Goal: Communication & Community: Answer question/provide support

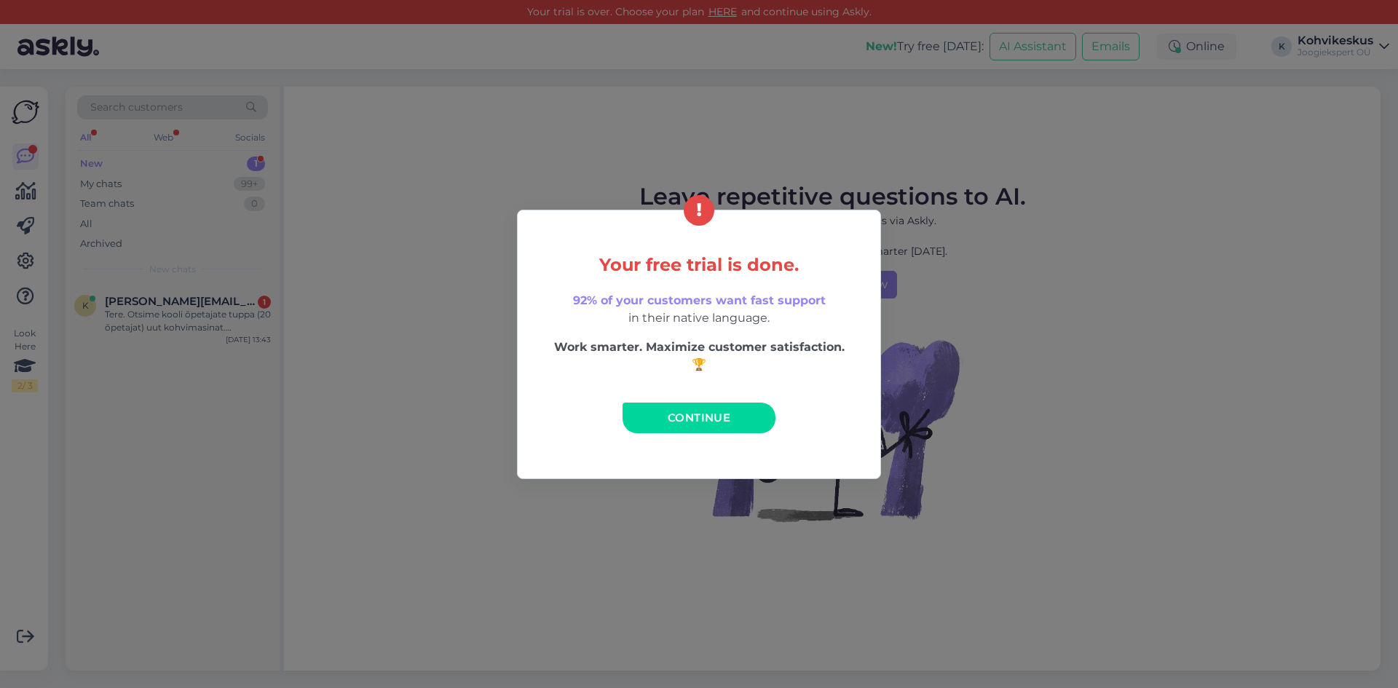
click at [720, 425] on link "Continue" at bounding box center [699, 418] width 153 height 31
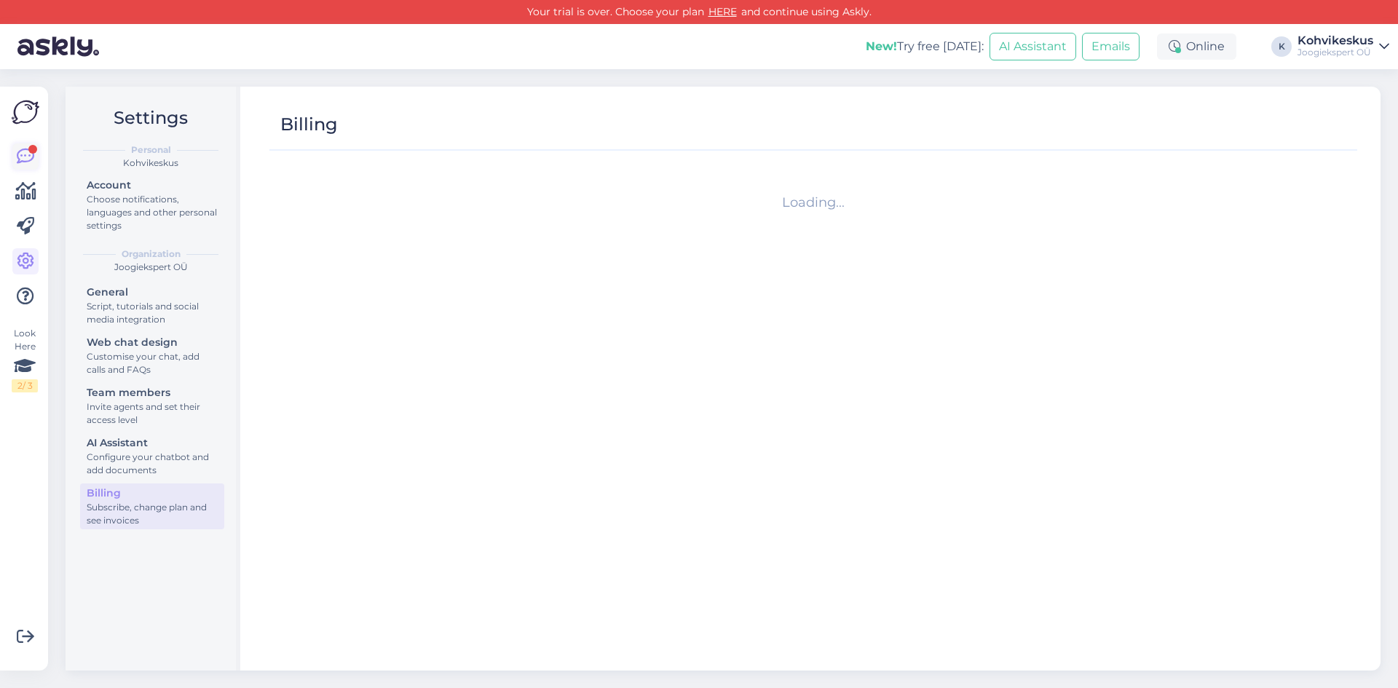
click at [24, 151] on icon at bounding box center [25, 156] width 17 height 17
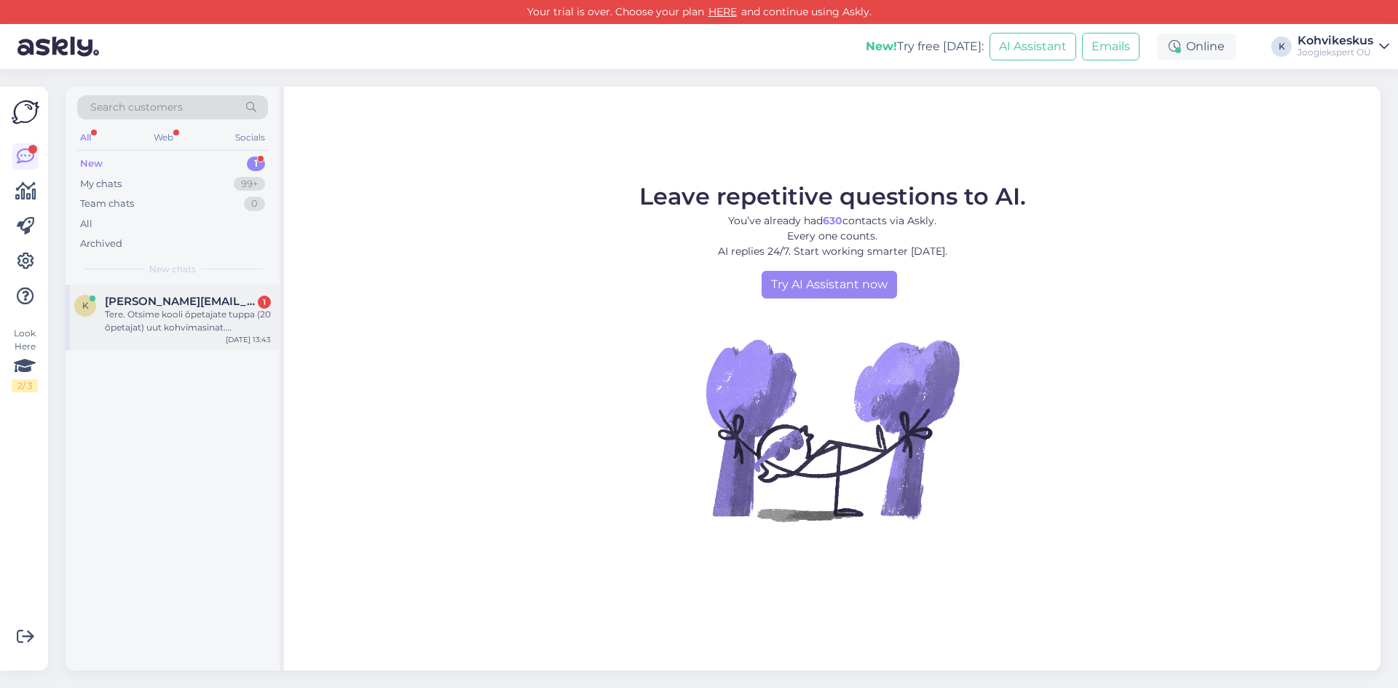
click at [135, 308] on div "Tere. Otsime kooli õpetajate tuppa (20 õpetajat) uut kohvimasinat. [PERSON_NAME…" at bounding box center [188, 321] width 166 height 26
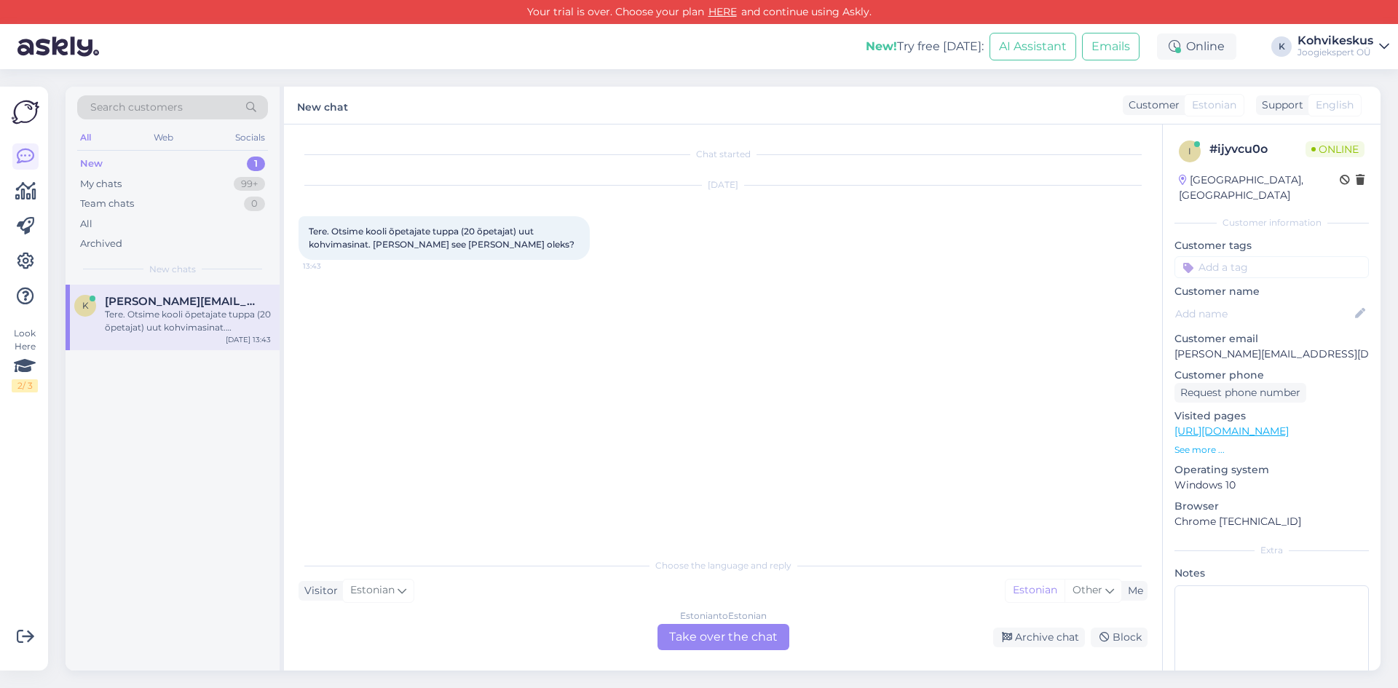
click at [731, 632] on div "Estonian to Estonian Take over the chat" at bounding box center [724, 637] width 132 height 26
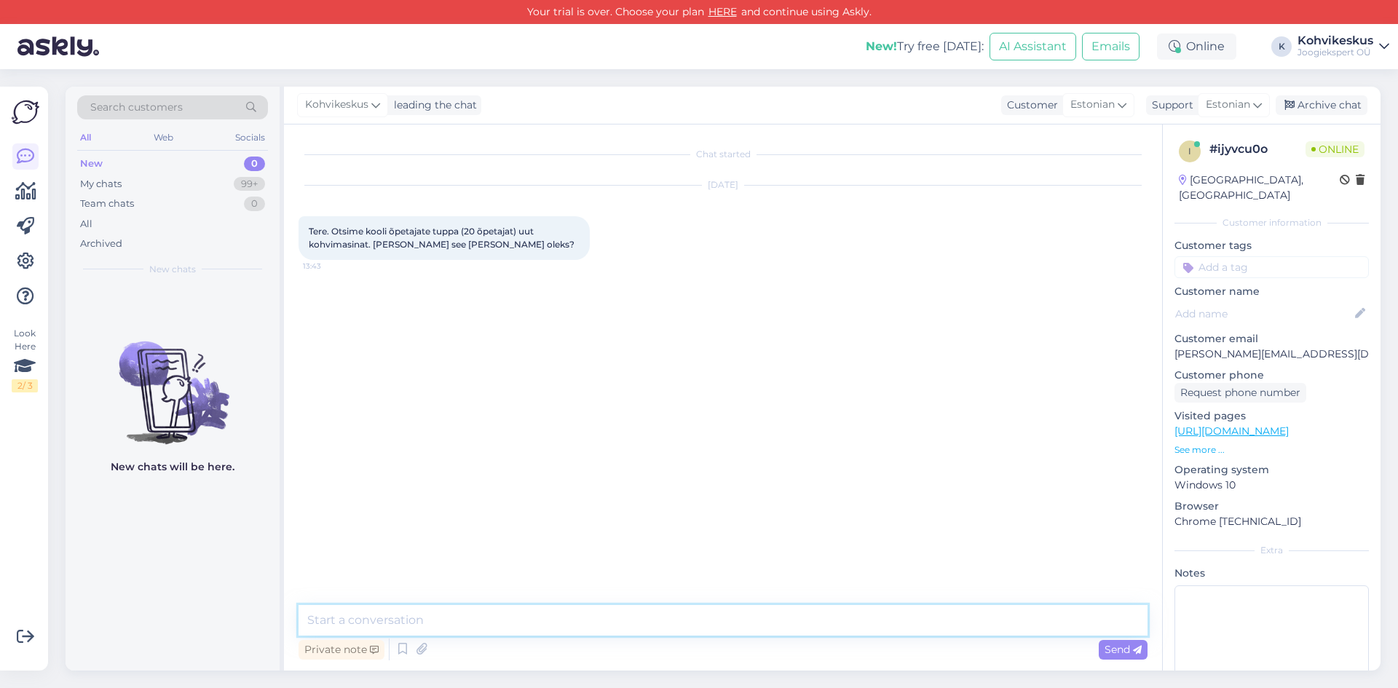
click at [494, 618] on textarea at bounding box center [723, 620] width 849 height 31
type textarea "Tere! Kui teile sobib, siis saadaksime erinevad variandid juba meilile. Mis lin…"
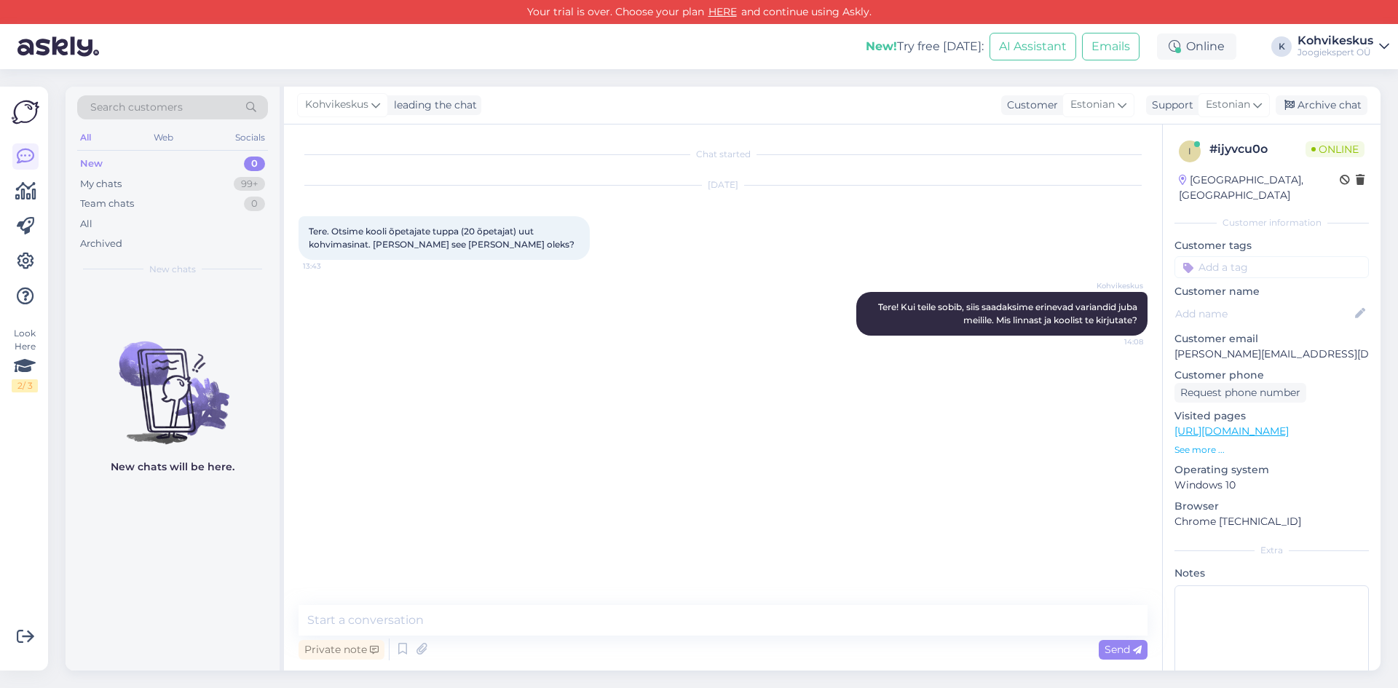
click at [701, 90] on div "Kohvikeskus leading the chat Customer Estonian Support Estonian Archive chat" at bounding box center [832, 106] width 1097 height 38
drag, startPoint x: 1296, startPoint y: 338, endPoint x: 1175, endPoint y: 340, distance: 120.9
click at [1175, 347] on p "[PERSON_NAME][EMAIL_ADDRESS][DOMAIN_NAME]" at bounding box center [1272, 354] width 194 height 15
copy p "[PERSON_NAME][EMAIL_ADDRESS][DOMAIN_NAME]"
